Goal: Task Accomplishment & Management: Manage account settings

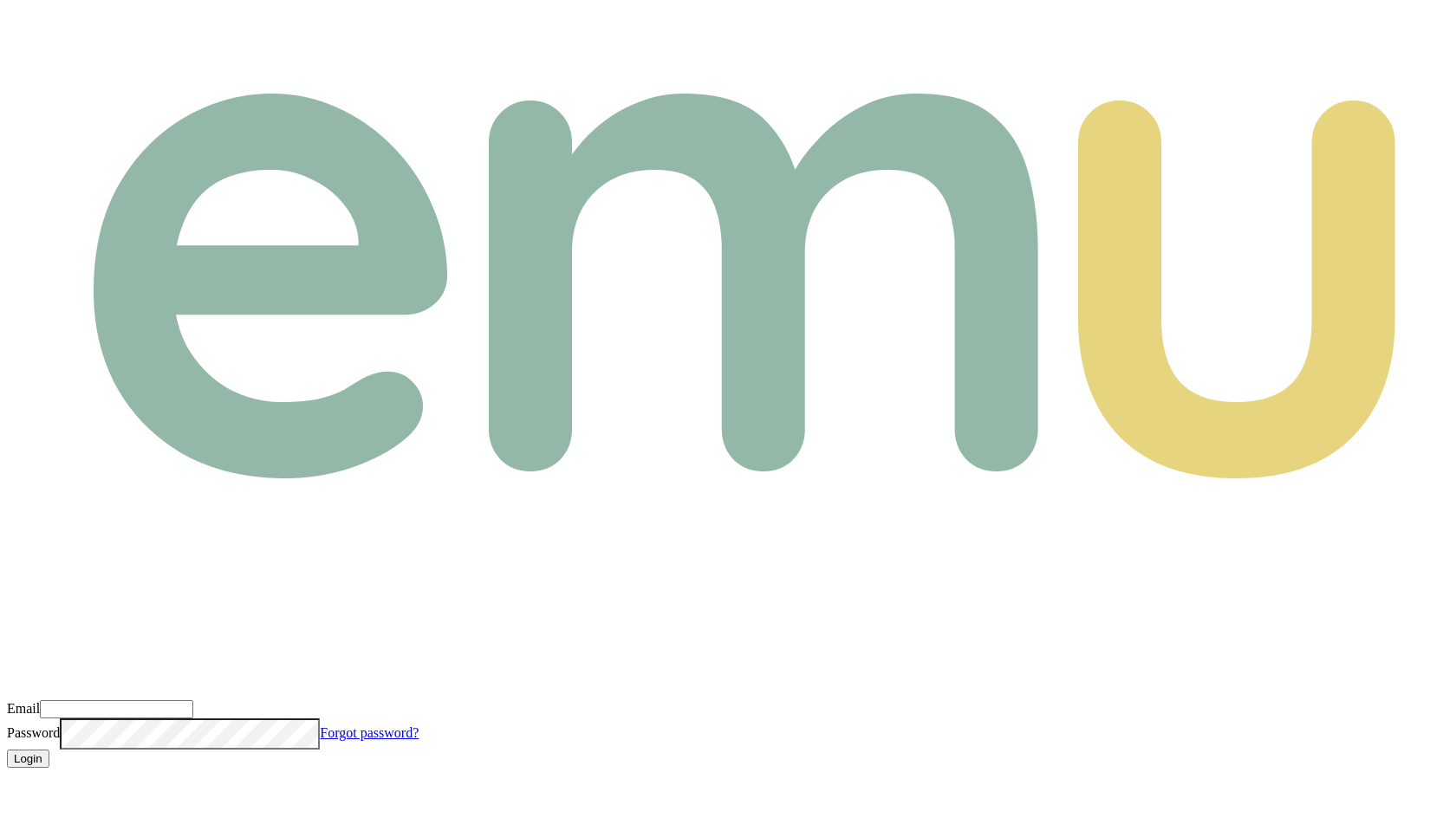
click at [193, 701] on input "Email" at bounding box center [116, 709] width 154 height 18
type input "m@emumoney.com.au"
click at [49, 750] on button "Login" at bounding box center [28, 759] width 43 height 18
